Goal: Task Accomplishment & Management: Manage account settings

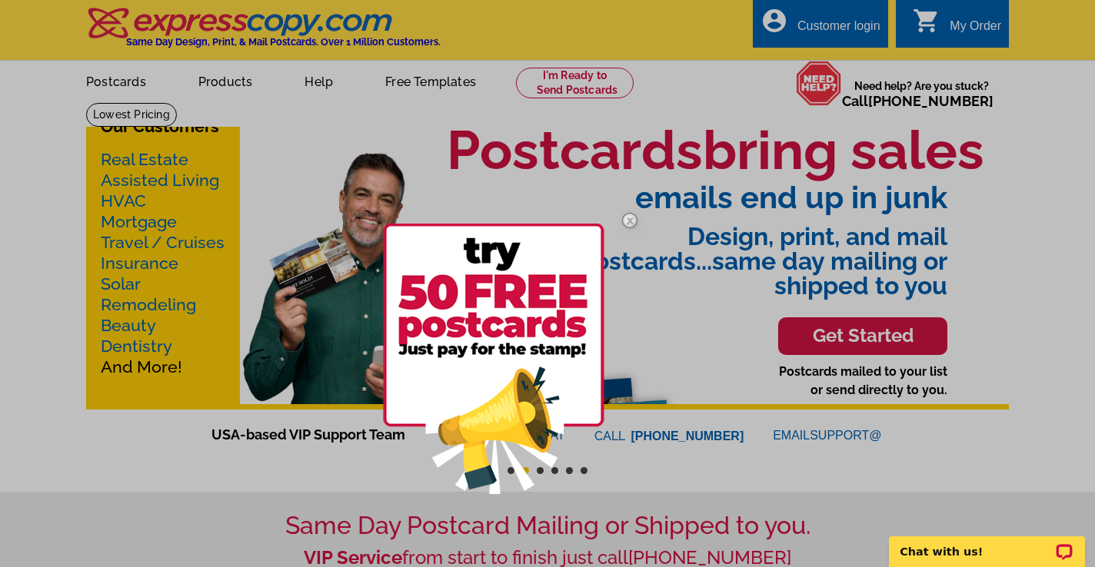
click at [636, 222] on img at bounding box center [629, 220] width 45 height 45
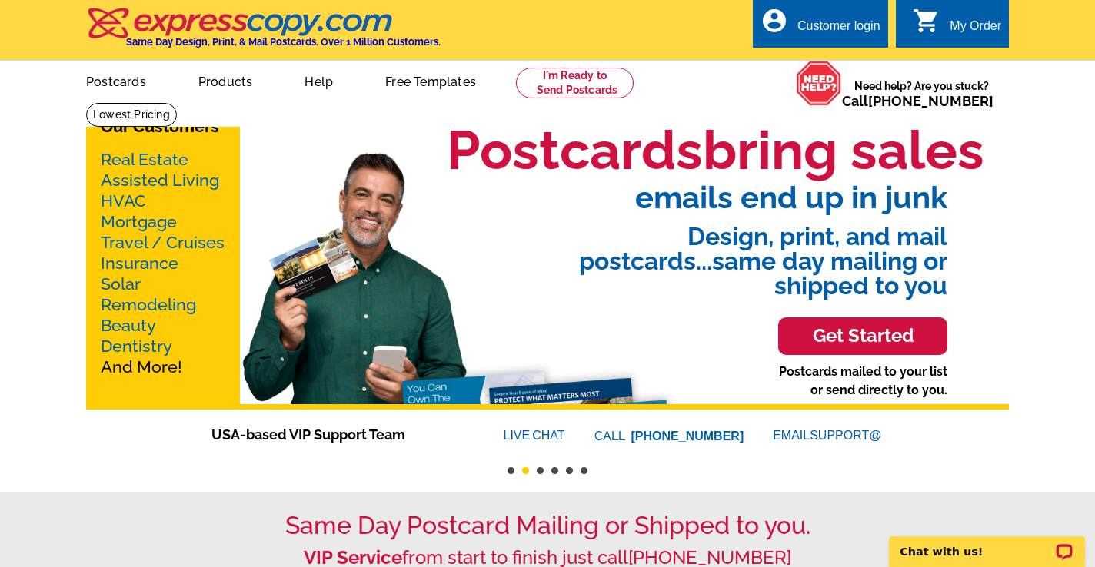
click at [797, 36] on div "Customer login" at bounding box center [838, 30] width 83 height 22
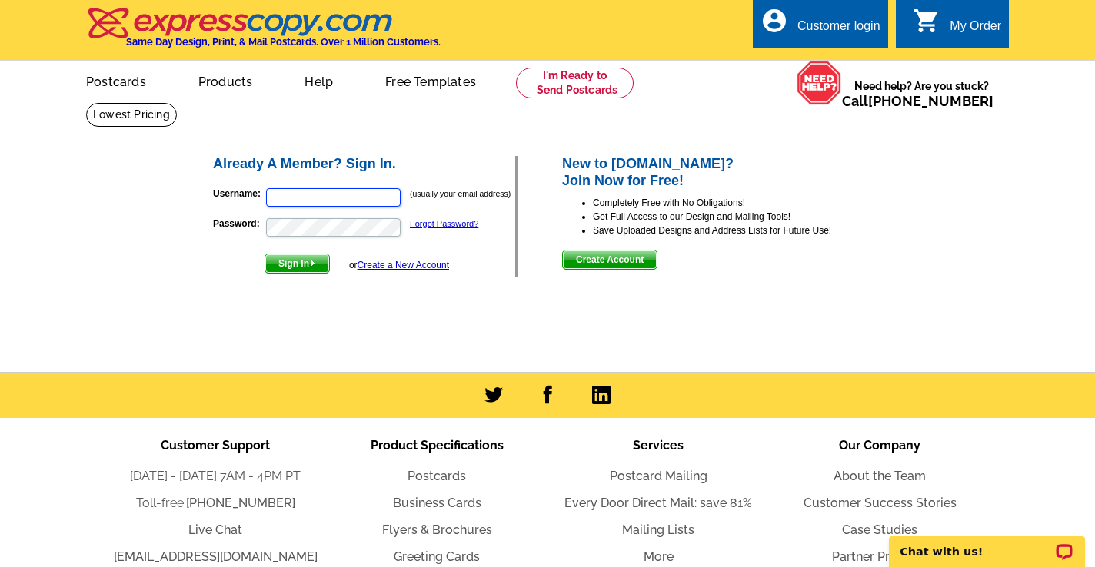
click at [352, 205] on input "Username:" at bounding box center [333, 197] width 135 height 18
paste input "grrellc@gmail.com"
type input "grrellc@gmail.com"
click at [307, 265] on span "Sign In" at bounding box center [297, 263] width 64 height 18
